Goal: Task Accomplishment & Management: Manage account settings

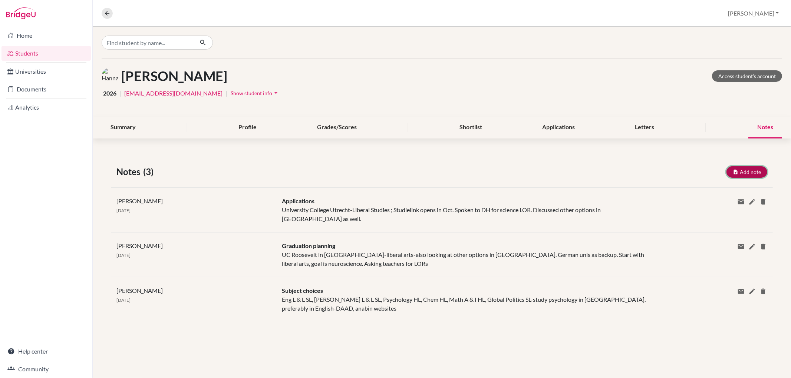
click at [744, 173] on button "Add note" at bounding box center [746, 171] width 41 height 11
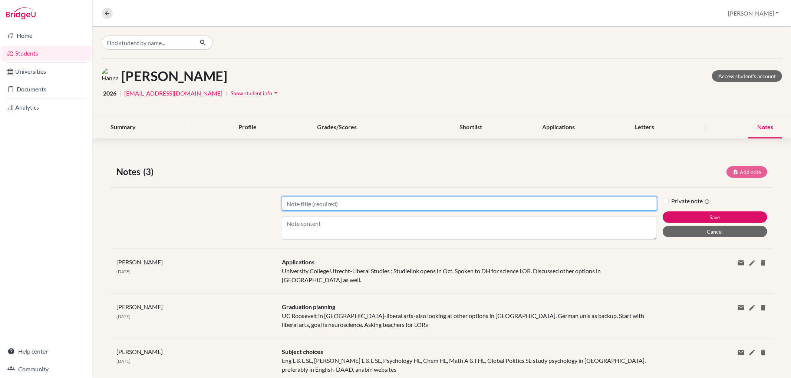
click at [465, 206] on input "Title" at bounding box center [469, 204] width 375 height 14
type input "a"
type input "Applications"
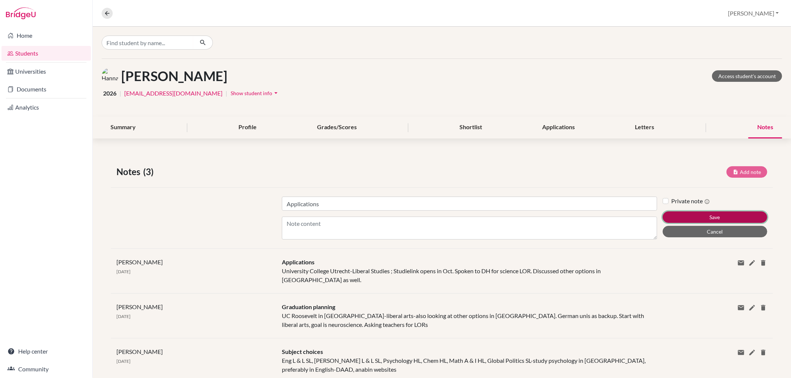
click at [724, 215] on button "Save" at bounding box center [714, 217] width 105 height 11
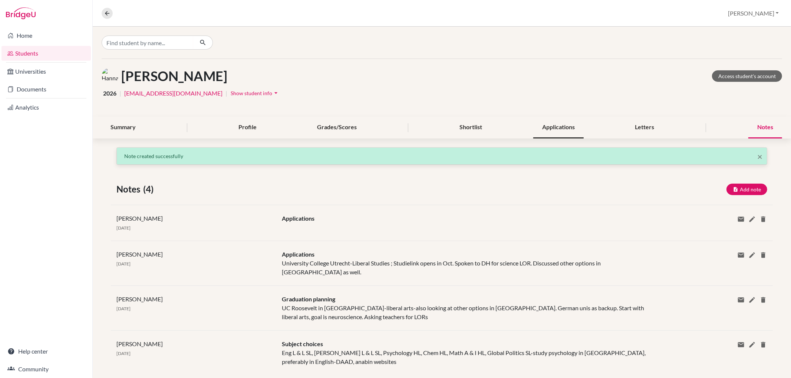
click at [568, 123] on div "Applications" at bounding box center [558, 128] width 50 height 22
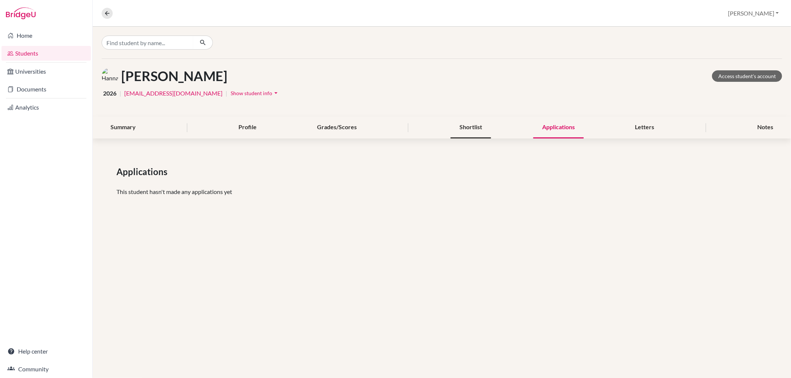
click at [460, 125] on div "Shortlist" at bounding box center [470, 128] width 40 height 22
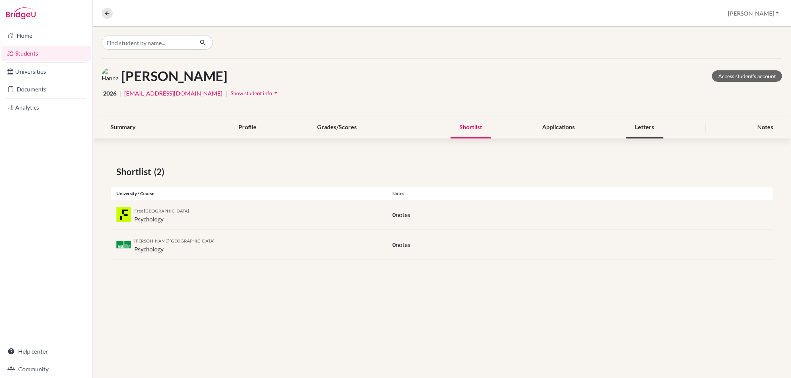
click at [641, 123] on div "Letters" at bounding box center [644, 128] width 37 height 22
